Goal: Information Seeking & Learning: Check status

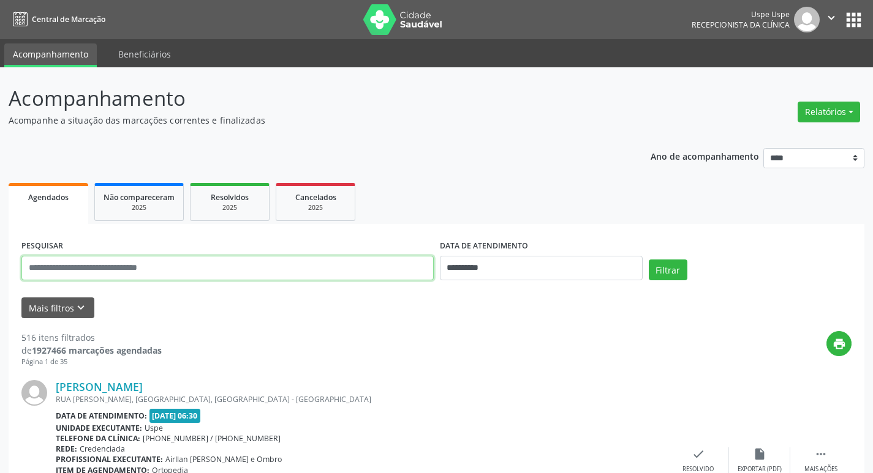
paste input "**********"
type input "**********"
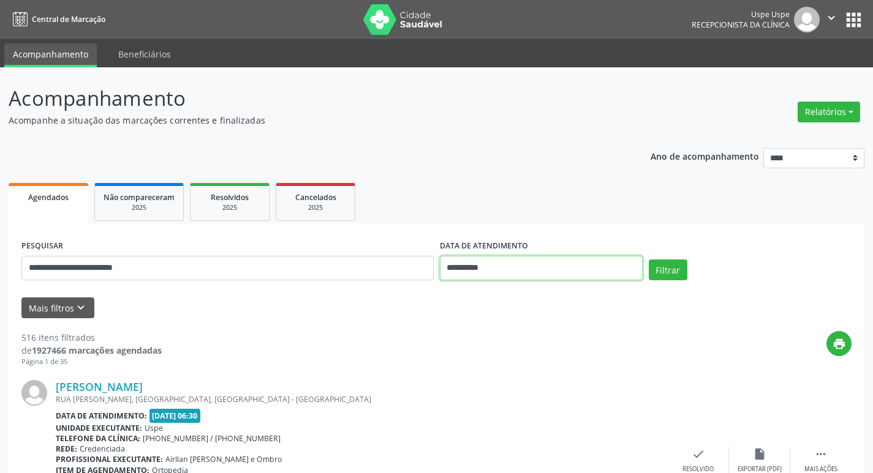
click at [511, 271] on input "**********" at bounding box center [541, 268] width 203 height 24
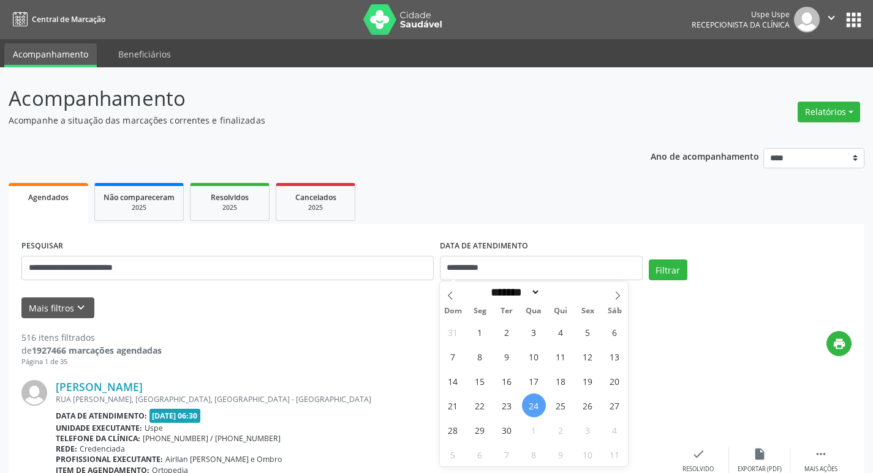
click at [534, 409] on span "24" at bounding box center [534, 406] width 24 height 24
type input "**********"
click at [508, 429] on span "30" at bounding box center [507, 430] width 24 height 24
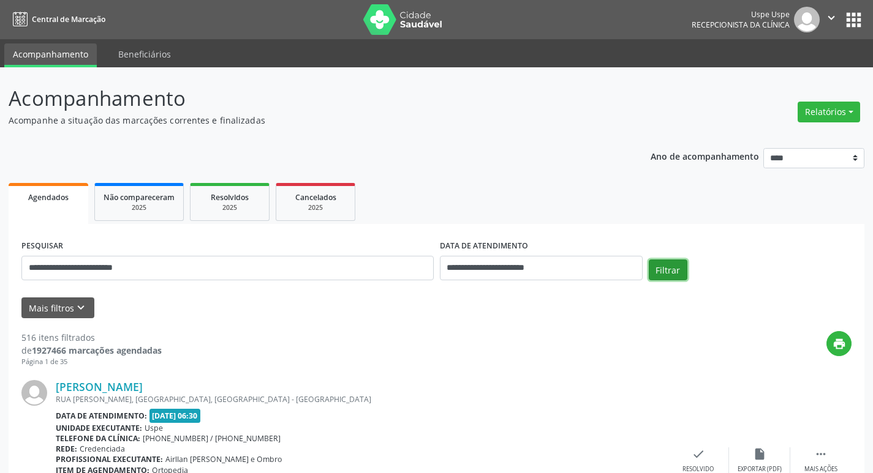
click at [661, 269] on button "Filtrar" at bounding box center [668, 270] width 39 height 21
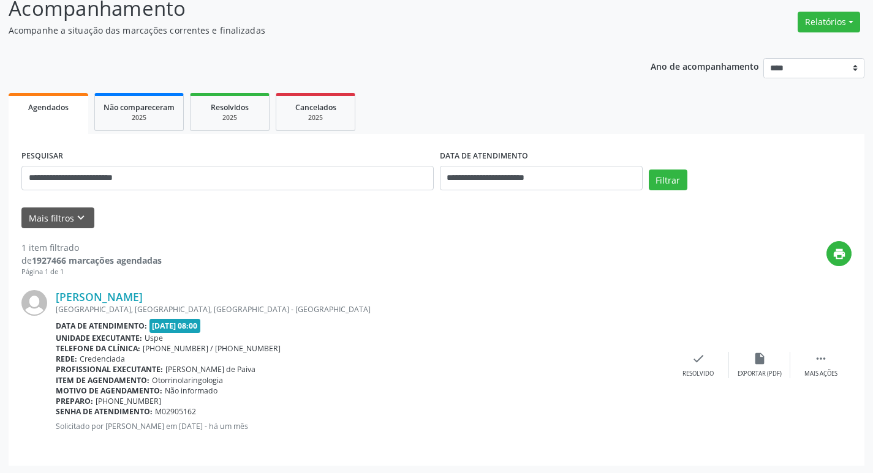
scroll to position [91, 0]
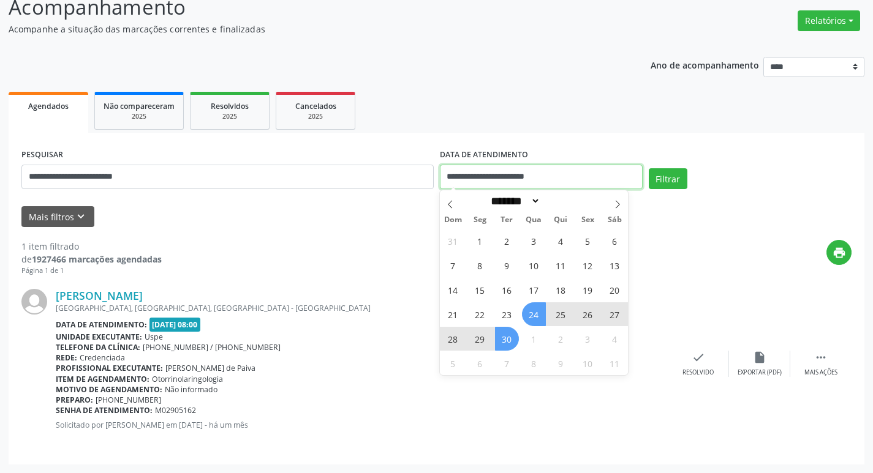
click at [493, 172] on input "**********" at bounding box center [541, 177] width 203 height 24
click at [535, 312] on span "24" at bounding box center [534, 315] width 24 height 24
type input "**********"
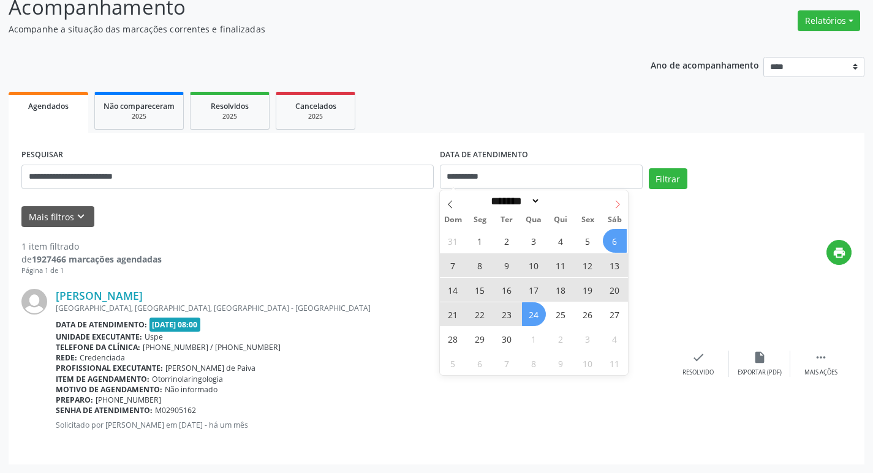
click at [619, 203] on icon at bounding box center [617, 204] width 9 height 9
select select "*"
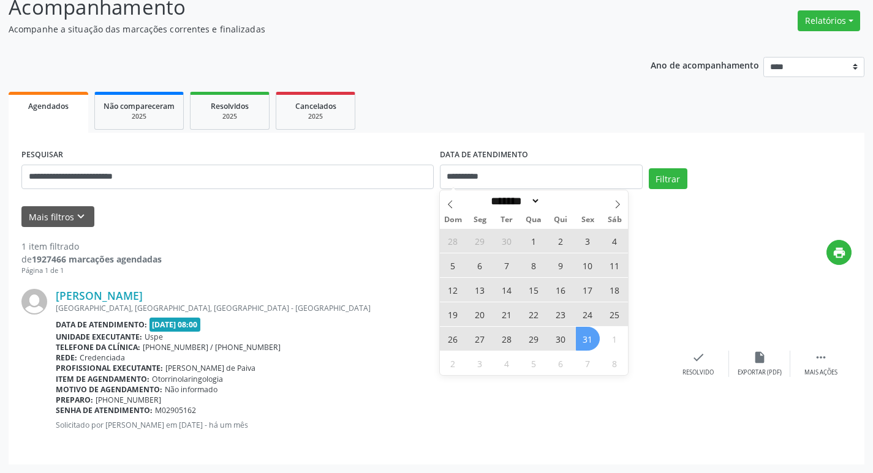
click at [593, 332] on span "31" at bounding box center [588, 339] width 24 height 24
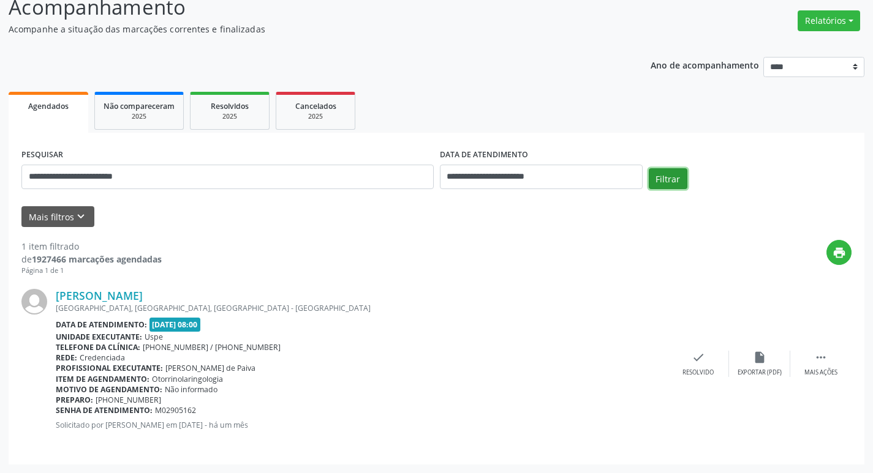
click at [658, 183] on button "Filtrar" at bounding box center [668, 178] width 39 height 21
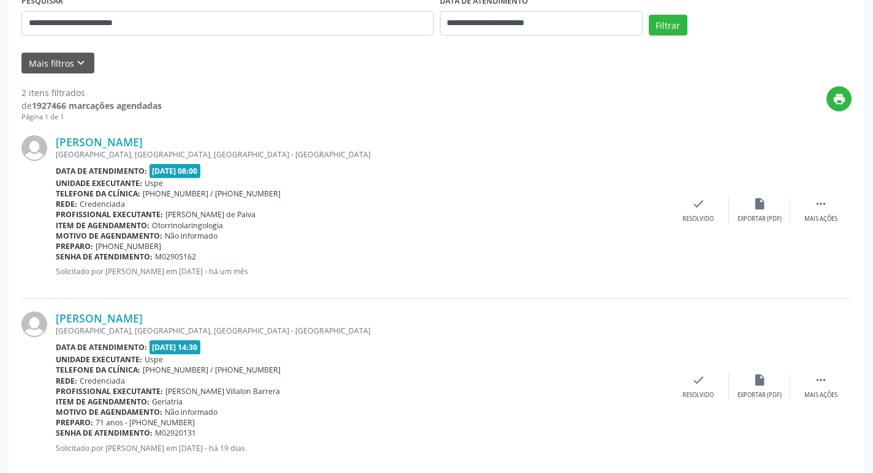
scroll to position [268, 0]
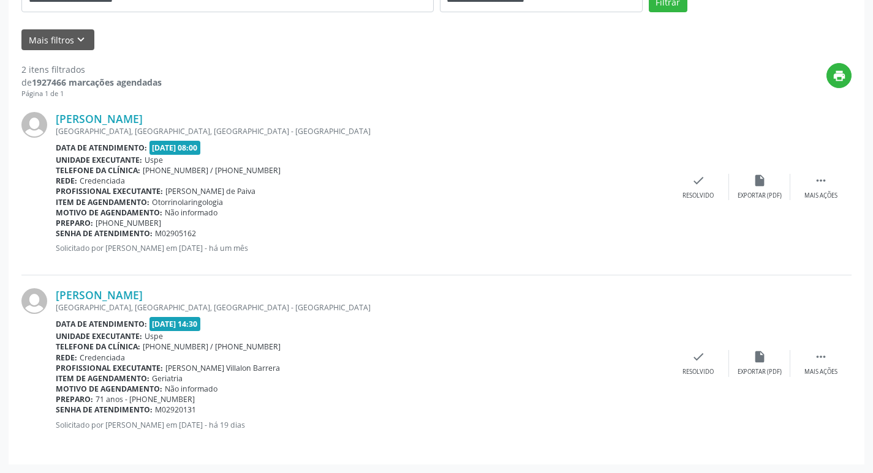
drag, startPoint x: 58, startPoint y: 108, endPoint x: 198, endPoint y: 196, distance: 165.7
click at [230, 202] on div "[PERSON_NAME] [GEOGRAPHIC_DATA], [GEOGRAPHIC_DATA], [GEOGRAPHIC_DATA] - [GEOGRA…" at bounding box center [436, 187] width 830 height 176
copy div "[PERSON_NAME] [STREET_ADDRESS], [GEOGRAPHIC_DATA], [GEOGRAPHIC_DATA] - PE Data …"
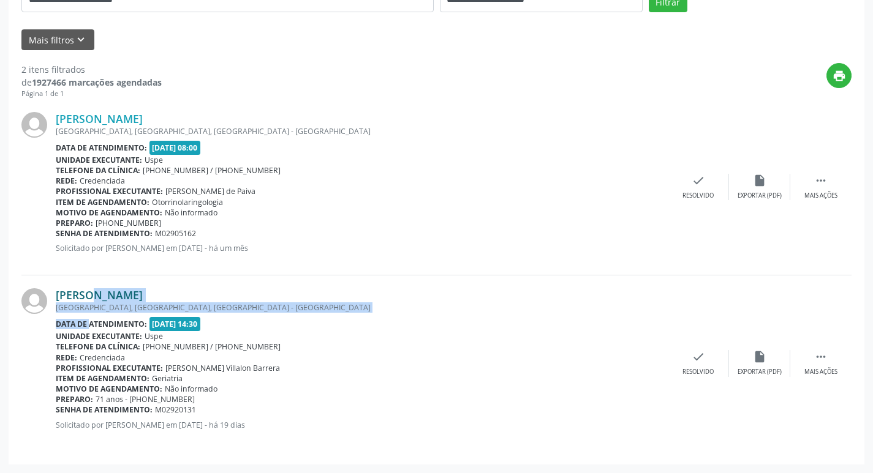
drag, startPoint x: 60, startPoint y: 287, endPoint x: 59, endPoint y: 293, distance: 6.2
click at [73, 307] on div "[PERSON_NAME] [GEOGRAPHIC_DATA], [GEOGRAPHIC_DATA], [GEOGRAPHIC_DATA] - [GEOGRA…" at bounding box center [436, 364] width 830 height 176
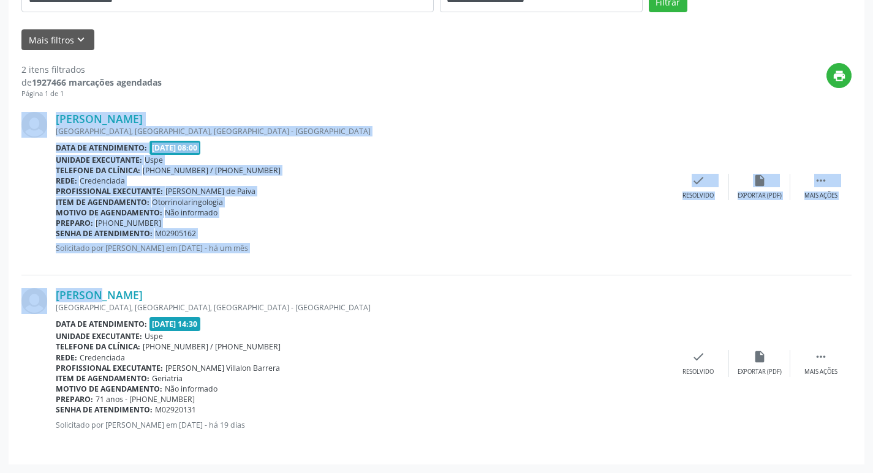
drag, startPoint x: 58, startPoint y: 277, endPoint x: 134, endPoint y: 256, distance: 78.8
click at [73, 291] on div "[PERSON_NAME] [GEOGRAPHIC_DATA], [GEOGRAPHIC_DATA], [GEOGRAPHIC_DATA] - [GEOGRA…" at bounding box center [436, 275] width 830 height 353
click at [426, 195] on div "Profissional executante: [PERSON_NAME] de Paiva" at bounding box center [362, 191] width 612 height 10
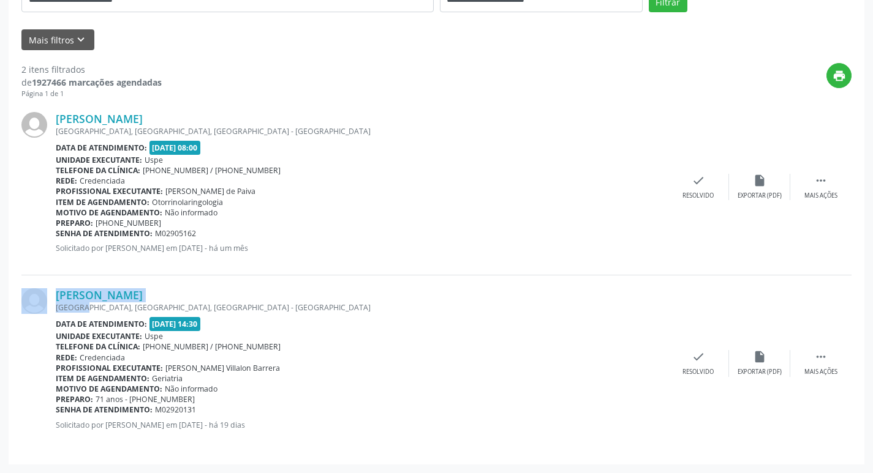
drag, startPoint x: 53, startPoint y: 284, endPoint x: 67, endPoint y: 295, distance: 17.5
click at [70, 301] on div "[PERSON_NAME] [GEOGRAPHIC_DATA], [GEOGRAPHIC_DATA], [GEOGRAPHIC_DATA] - [GEOGRA…" at bounding box center [436, 364] width 830 height 176
click at [133, 290] on link "[PERSON_NAME]" at bounding box center [99, 294] width 87 height 13
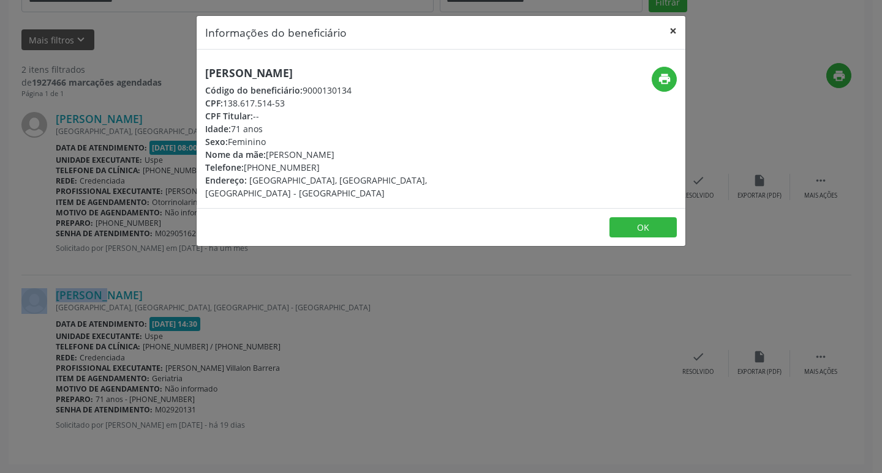
click at [672, 32] on button "×" at bounding box center [673, 31] width 24 height 30
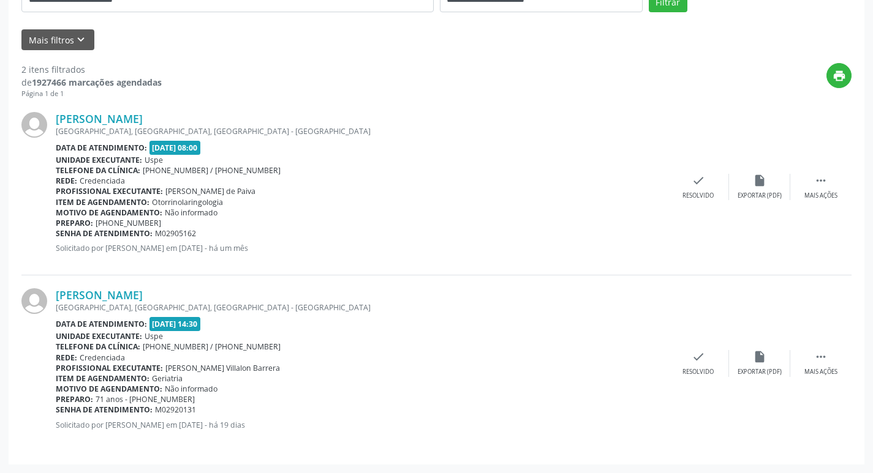
click at [478, 415] on div "Senha de atendimento: M02920131" at bounding box center [362, 410] width 612 height 10
drag, startPoint x: 55, startPoint y: 285, endPoint x: 197, endPoint y: 378, distance: 169.9
click at [197, 378] on div "[PERSON_NAME] [GEOGRAPHIC_DATA], [GEOGRAPHIC_DATA], [GEOGRAPHIC_DATA] - [GEOGRA…" at bounding box center [436, 364] width 830 height 176
copy div "[PERSON_NAME] [STREET_ADDRESS], [GEOGRAPHIC_DATA], [GEOGRAPHIC_DATA] - PE Data …"
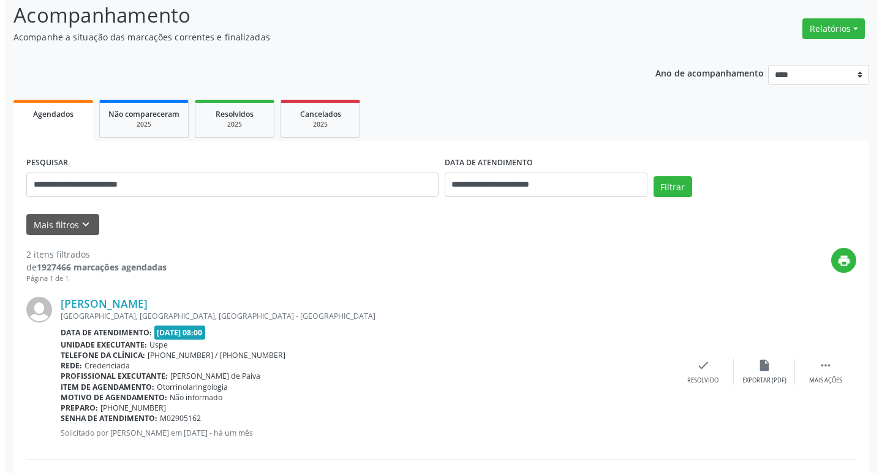
scroll to position [0, 0]
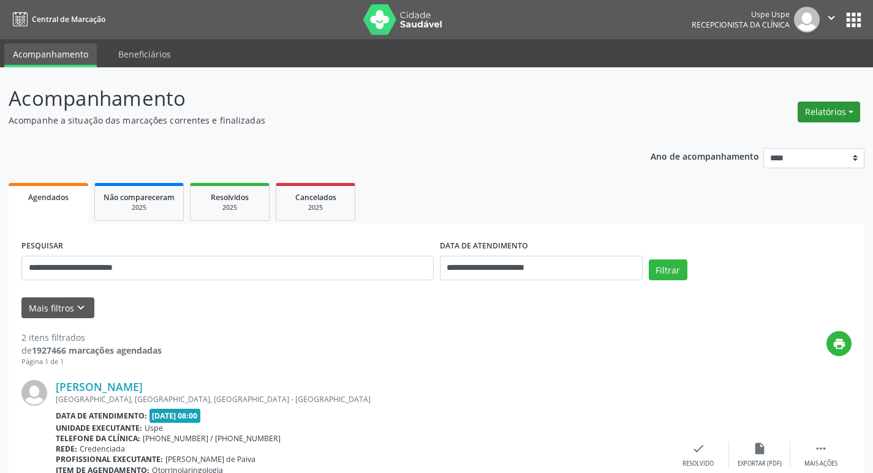
click at [832, 109] on button "Relatórios" at bounding box center [828, 112] width 62 height 21
click at [764, 137] on link "Agendamentos" at bounding box center [795, 138] width 132 height 17
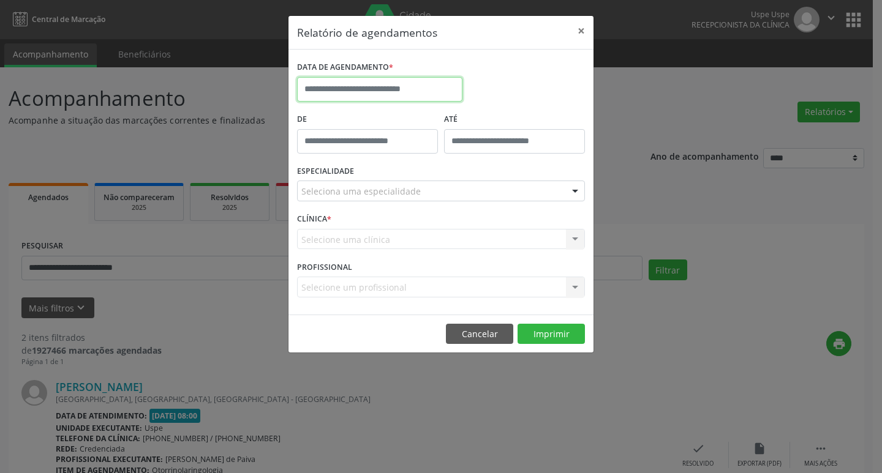
click at [380, 85] on input "text" at bounding box center [379, 89] width 165 height 24
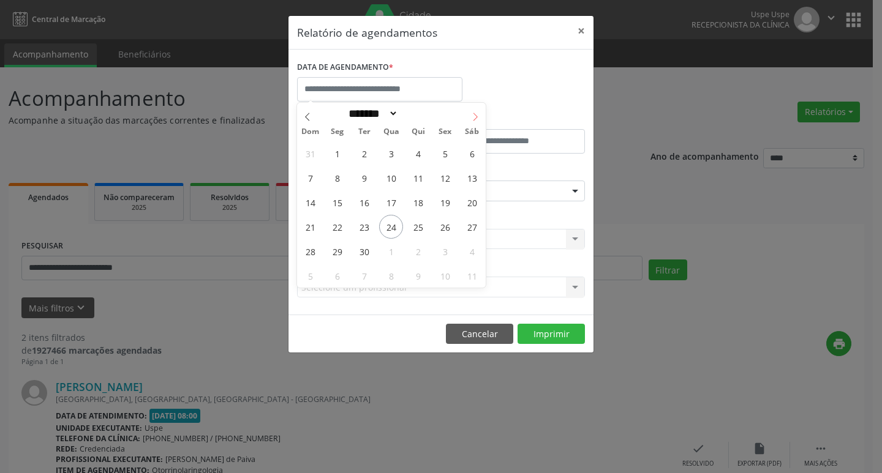
click at [479, 118] on icon at bounding box center [475, 117] width 9 height 9
select select "*"
click at [420, 158] on span "2" at bounding box center [418, 153] width 24 height 24
type input "**********"
click at [442, 153] on span "3" at bounding box center [445, 153] width 24 height 24
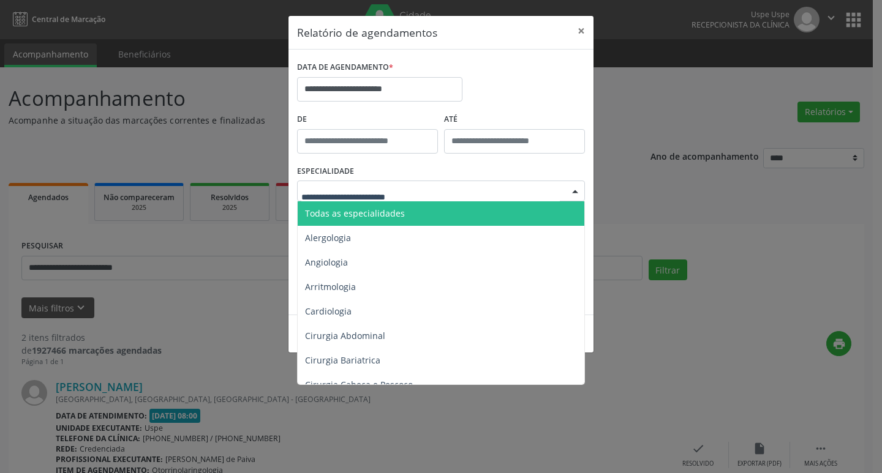
click at [385, 206] on span "Todas as especialidades" at bounding box center [442, 214] width 288 height 24
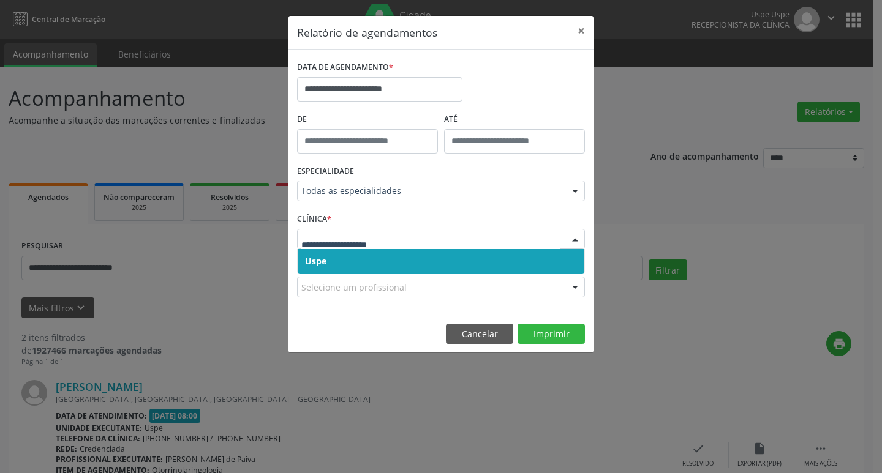
drag, startPoint x: 377, startPoint y: 258, endPoint x: 379, endPoint y: 232, distance: 26.4
click at [378, 255] on span "Uspe" at bounding box center [441, 261] width 287 height 24
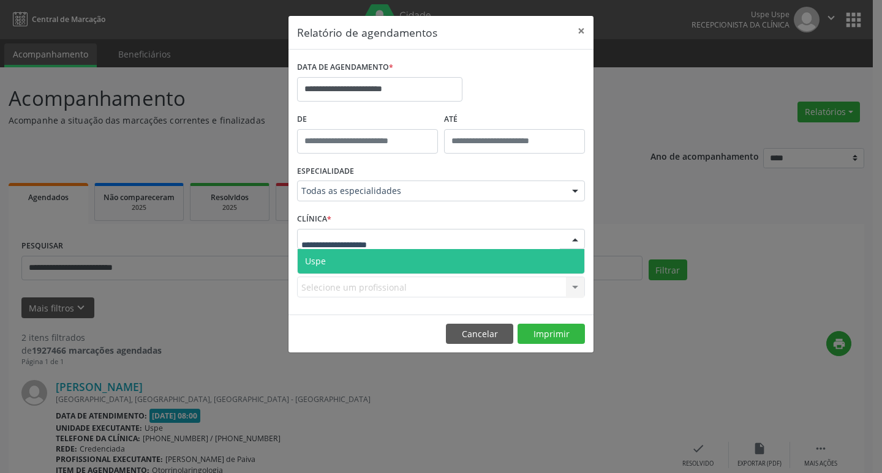
drag, startPoint x: 370, startPoint y: 258, endPoint x: 372, endPoint y: 274, distance: 15.5
click at [370, 259] on span "Uspe" at bounding box center [441, 261] width 287 height 24
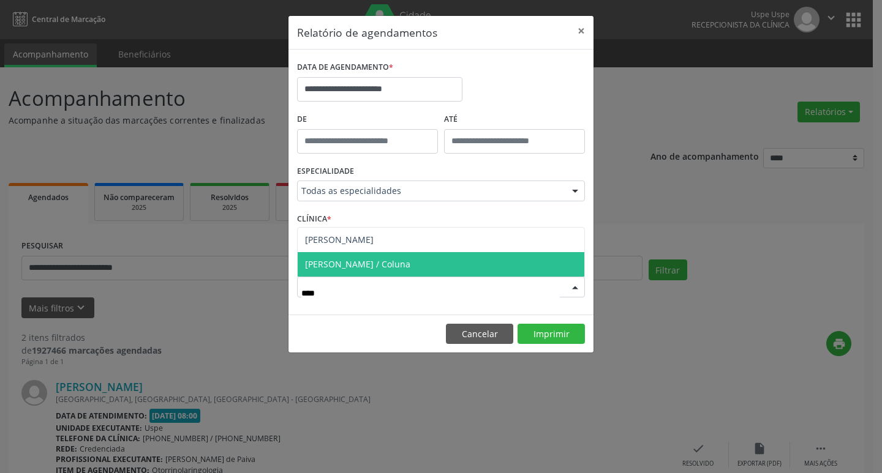
click at [367, 266] on span "[PERSON_NAME] / Coluna" at bounding box center [357, 264] width 105 height 12
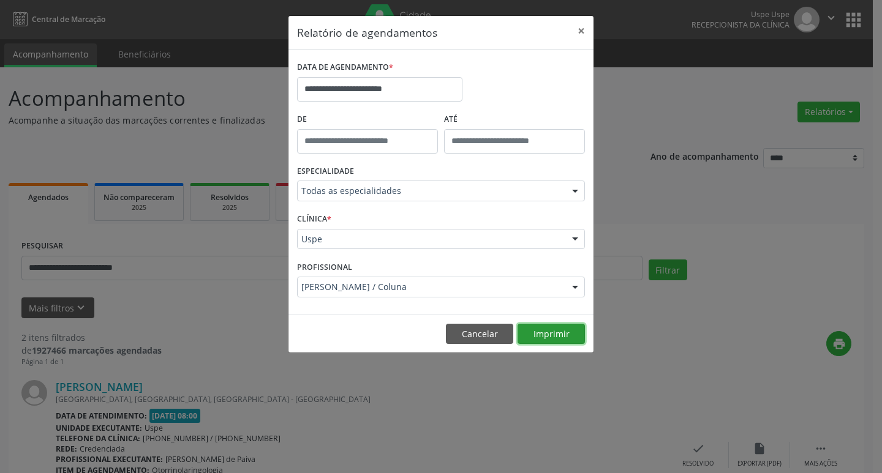
click at [555, 339] on button "Imprimir" at bounding box center [551, 334] width 67 height 21
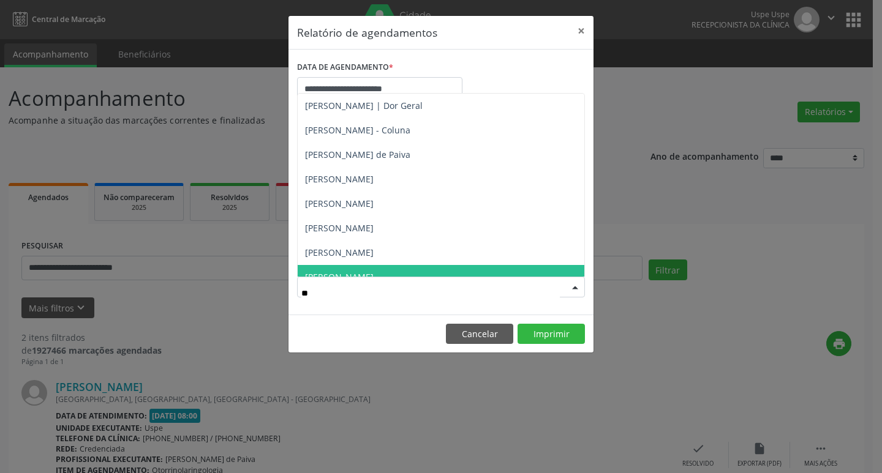
type input "***"
